Goal: Find specific page/section: Find specific page/section

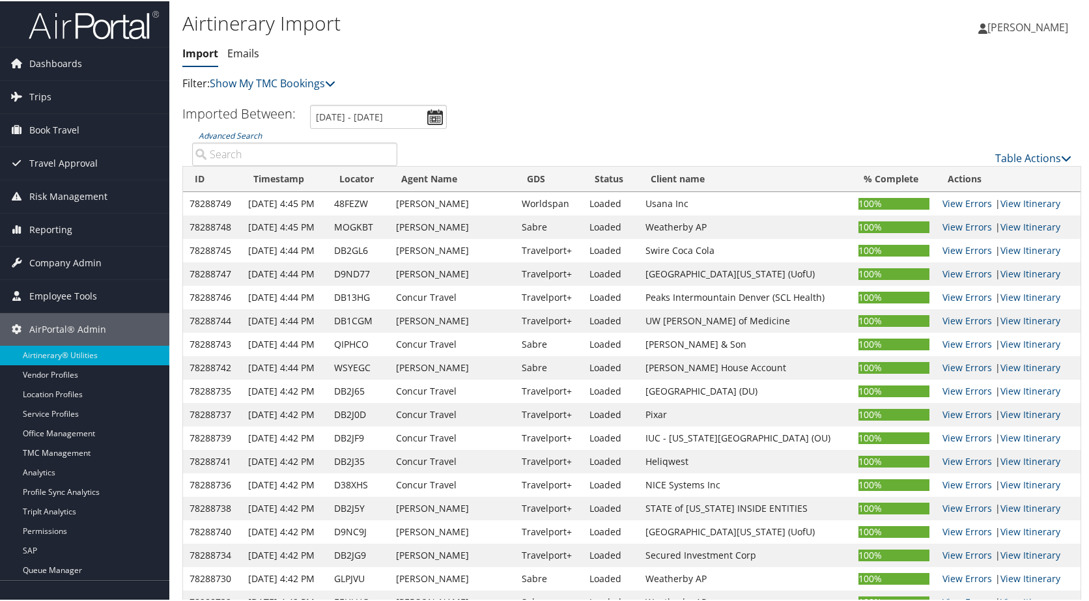
click at [333, 154] on input "Advanced Search" at bounding box center [294, 152] width 205 height 23
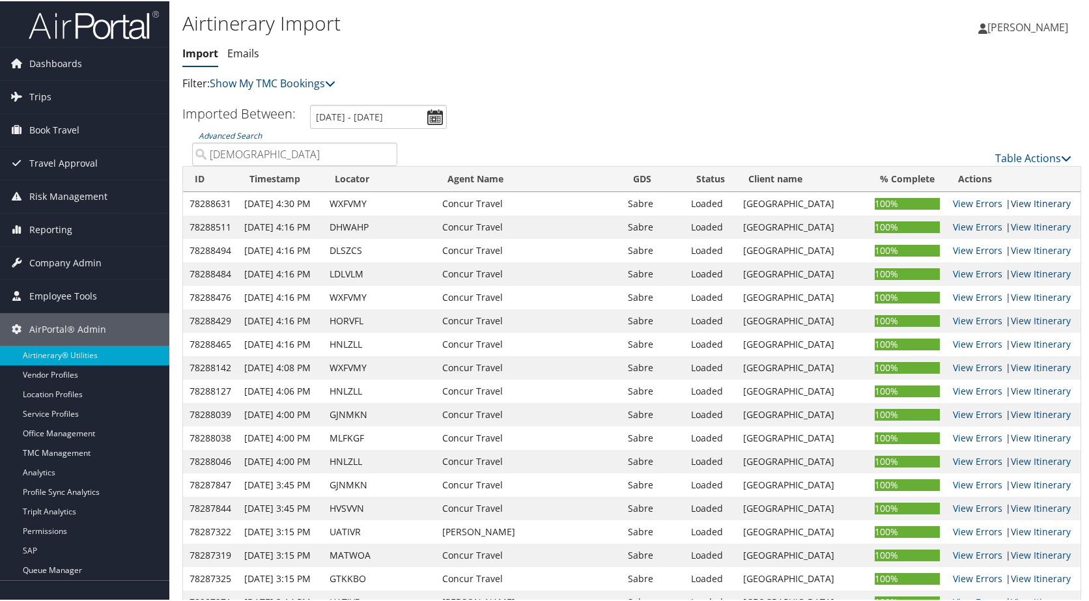
type input "temple"
click at [1024, 204] on link "View Itinerary" at bounding box center [1041, 202] width 60 height 12
click at [1021, 225] on link "View Itinerary" at bounding box center [1041, 225] width 60 height 12
click at [1019, 248] on link "View Itinerary" at bounding box center [1041, 249] width 60 height 12
click at [1014, 270] on link "View Itinerary" at bounding box center [1041, 272] width 60 height 12
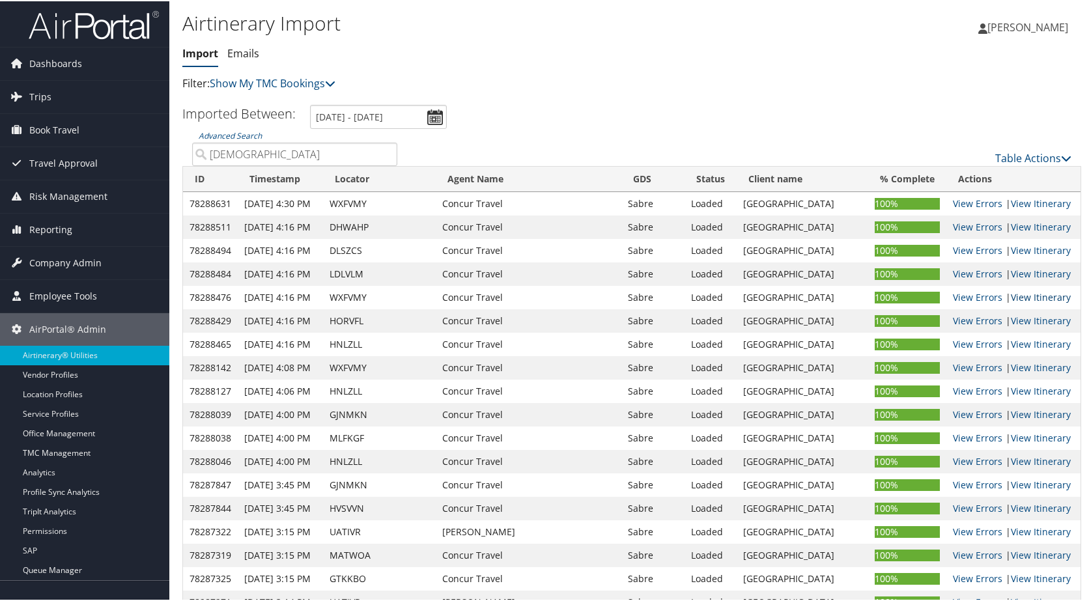
click at [1017, 296] on link "View Itinerary" at bounding box center [1041, 296] width 60 height 12
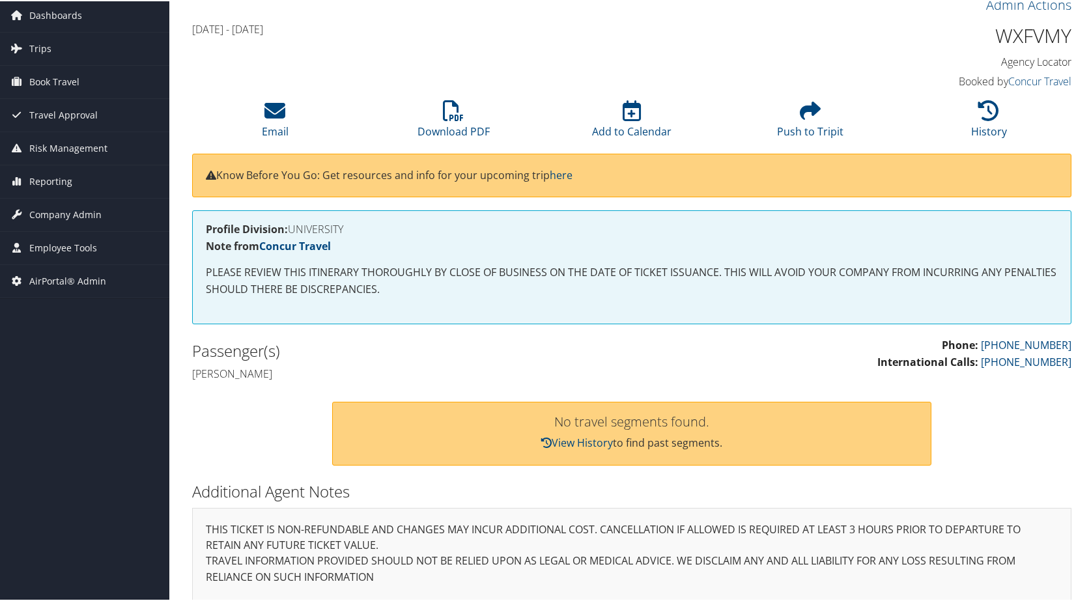
scroll to position [118, 0]
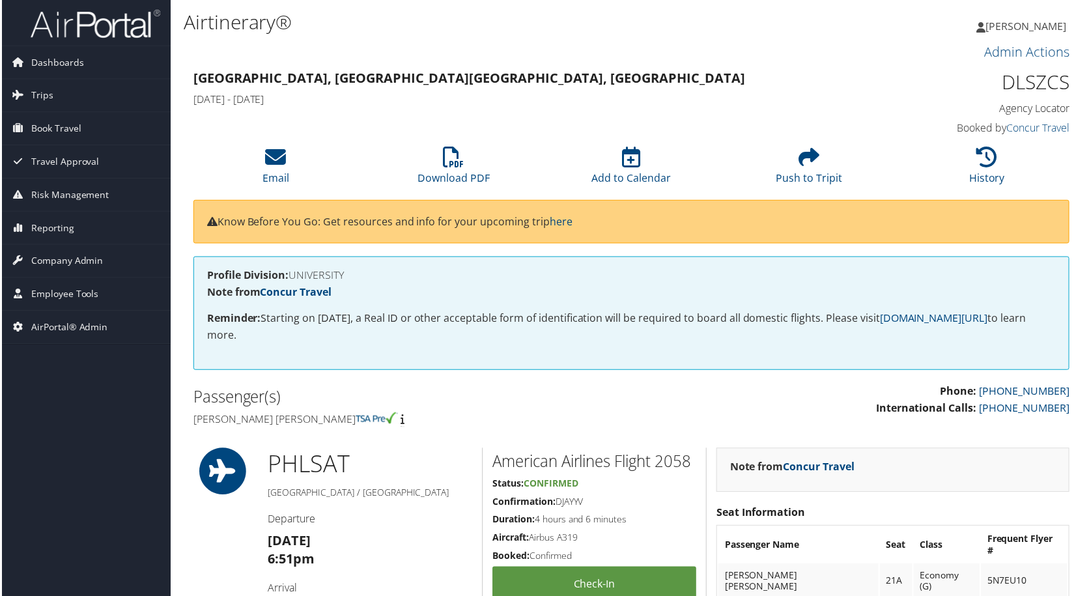
click at [1033, 77] on h1 "DLSZCS" at bounding box center [968, 82] width 205 height 27
copy h1 "DLSZCS"
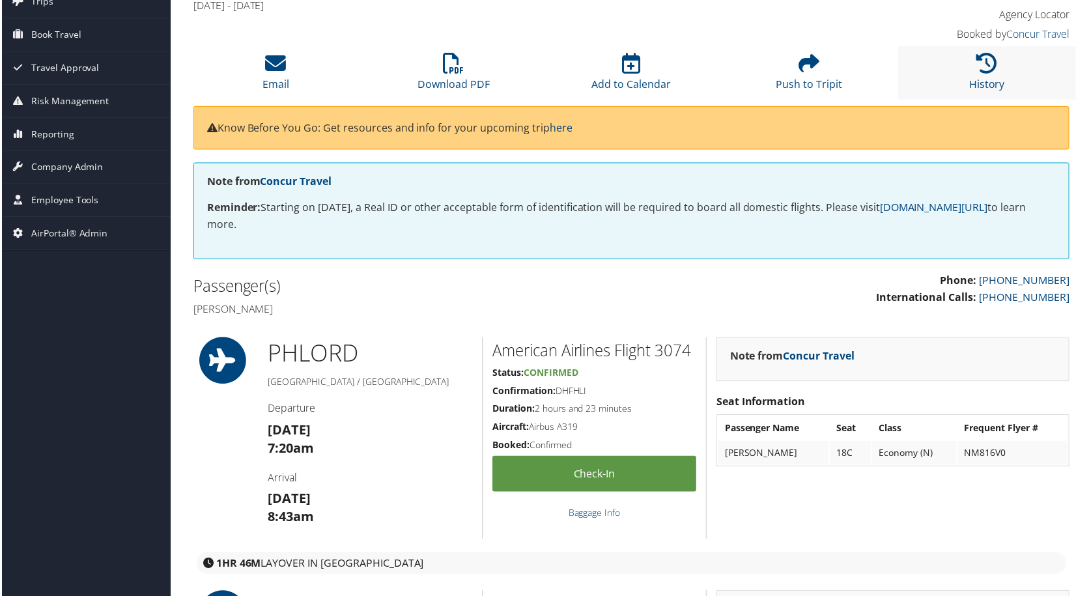
scroll to position [65, 0]
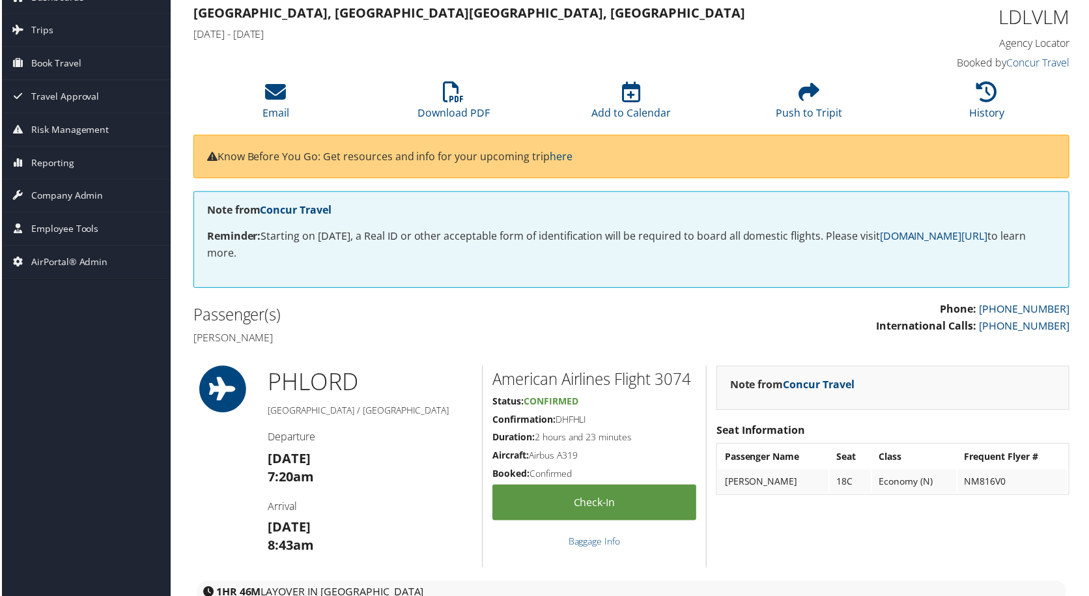
click at [1030, 19] on h1 "LDLVLM" at bounding box center [968, 17] width 205 height 27
copy h1 "LDLVLM"
